Goal: Find specific page/section: Find specific page/section

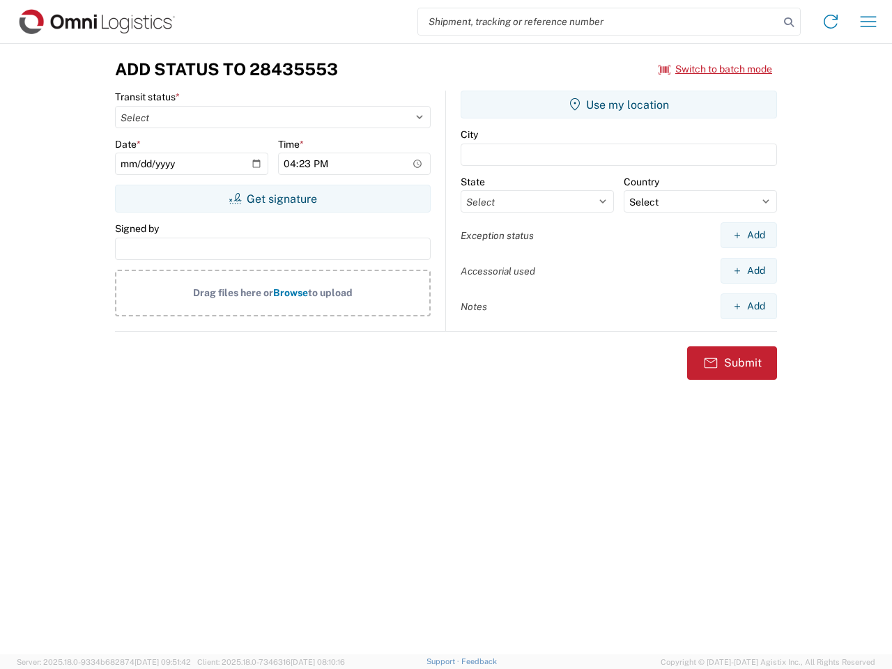
click at [598, 22] on input "search" at bounding box center [598, 21] width 361 height 26
click at [788, 22] on icon at bounding box center [789, 23] width 20 height 20
click at [830, 22] on icon at bounding box center [830, 21] width 22 height 22
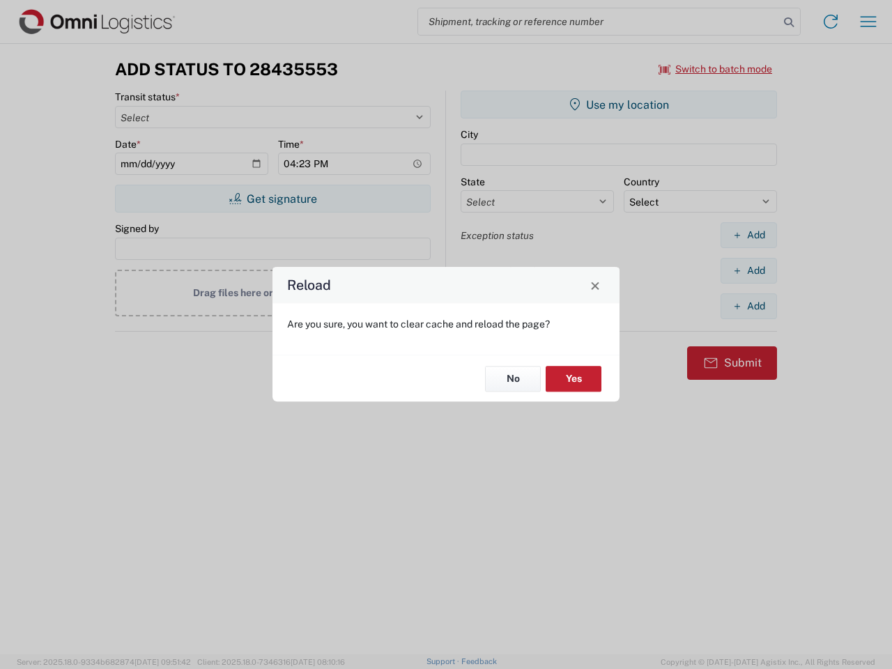
click at [868, 22] on div "Reload Are you sure, you want to clear cache and reload the page? No Yes" at bounding box center [446, 334] width 892 height 669
click at [715, 69] on div "Reload Are you sure, you want to clear cache and reload the page? No Yes" at bounding box center [446, 334] width 892 height 669
click at [272, 199] on div "Reload Are you sure, you want to clear cache and reload the page? No Yes" at bounding box center [446, 334] width 892 height 669
click at [619, 104] on div "Reload Are you sure, you want to clear cache and reload the page? No Yes" at bounding box center [446, 334] width 892 height 669
click at [748, 235] on div "Reload Are you sure, you want to clear cache and reload the page? No Yes" at bounding box center [446, 334] width 892 height 669
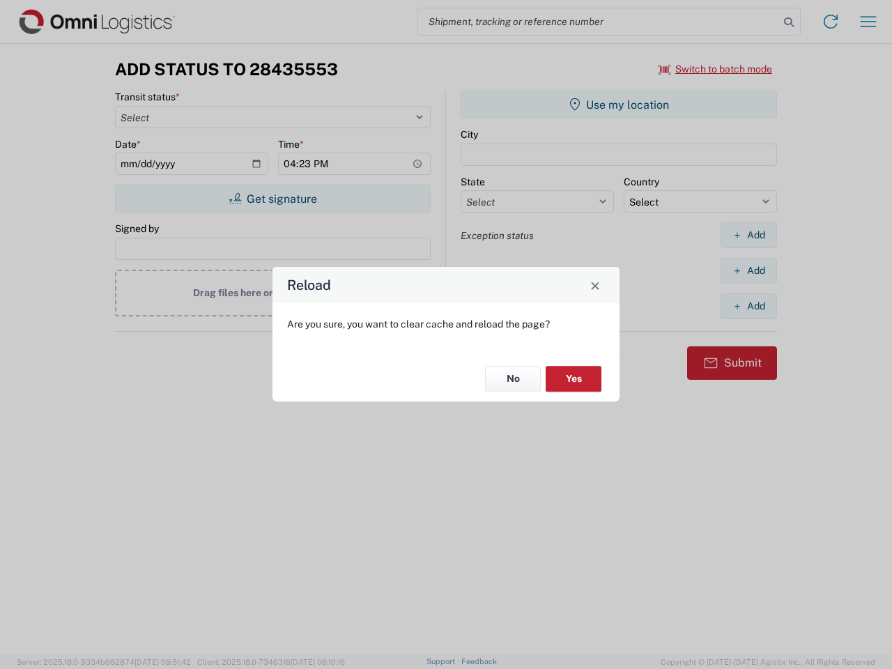
click at [748, 270] on div "Reload Are you sure, you want to clear cache and reload the page? No Yes" at bounding box center [446, 334] width 892 height 669
click at [748, 306] on div "Reload Are you sure, you want to clear cache and reload the page? No Yes" at bounding box center [446, 334] width 892 height 669
